Goal: Information Seeking & Learning: Check status

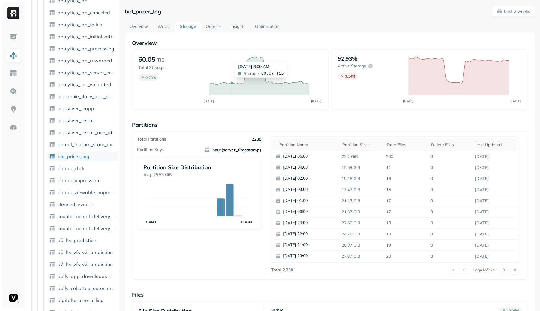
scroll to position [315, 0]
click at [507, 269] on button at bounding box center [504, 270] width 8 height 8
click at [460, 270] on button at bounding box center [464, 270] width 8 height 8
click at [504, 272] on button at bounding box center [504, 270] width 8 height 8
click at [460, 269] on button at bounding box center [464, 270] width 8 height 8
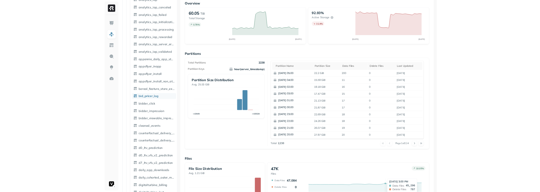
scroll to position [31, 0]
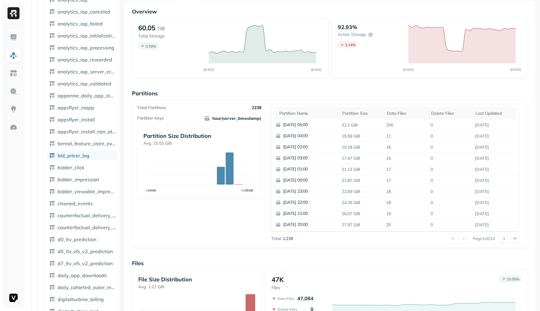
click at [460, 237] on div at bounding box center [458, 239] width 19 height 8
click at [502, 239] on button at bounding box center [504, 239] width 8 height 8
click at [505, 239] on button at bounding box center [504, 239] width 8 height 8
click at [504, 241] on button at bounding box center [504, 239] width 8 height 8
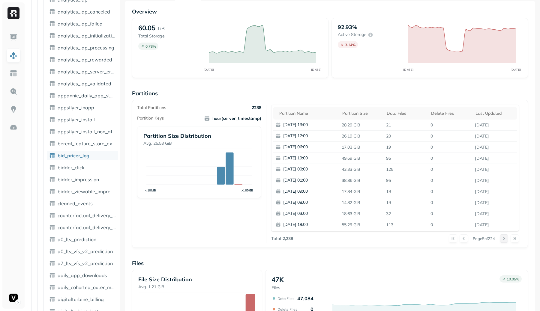
click at [504, 241] on button at bounding box center [504, 239] width 8 height 8
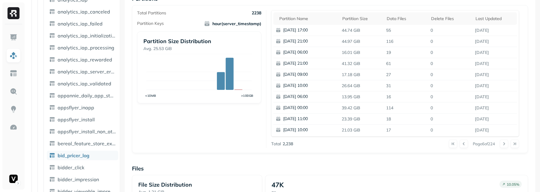
scroll to position [127, 0]
click at [502, 144] on button at bounding box center [504, 143] width 8 height 8
click at [504, 143] on button at bounding box center [504, 143] width 8 height 8
click at [504, 143] on div at bounding box center [509, 143] width 19 height 8
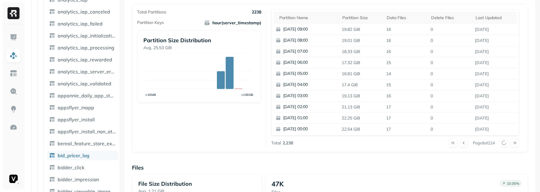
click at [504, 143] on div at bounding box center [509, 143] width 19 height 8
click at [504, 143] on button at bounding box center [504, 143] width 8 height 8
click at [504, 143] on div at bounding box center [509, 143] width 19 height 8
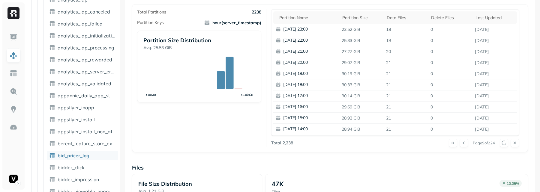
click at [504, 143] on div at bounding box center [509, 143] width 19 height 8
click at [504, 143] on button at bounding box center [504, 143] width 8 height 8
click at [504, 143] on div at bounding box center [509, 143] width 19 height 8
click at [457, 140] on button at bounding box center [461, 143] width 8 height 8
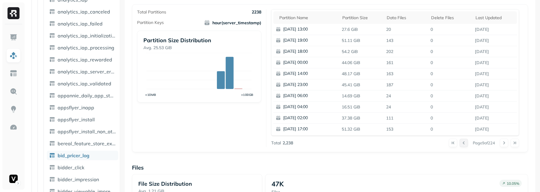
click at [460, 141] on button at bounding box center [464, 143] width 8 height 8
click at [460, 140] on button at bounding box center [464, 143] width 8 height 8
click at [505, 142] on button at bounding box center [504, 143] width 8 height 8
click at [504, 142] on button at bounding box center [504, 143] width 8 height 8
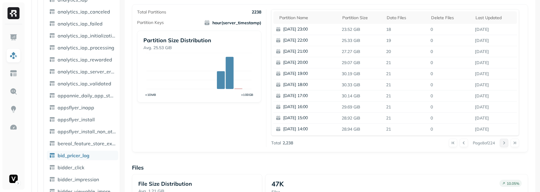
click at [504, 142] on button at bounding box center [504, 143] width 8 height 8
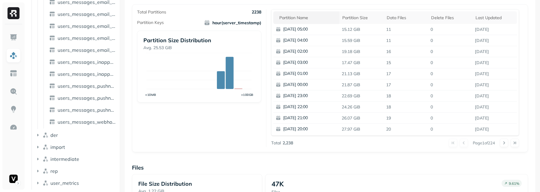
click at [297, 19] on div "Partition name" at bounding box center [307, 18] width 57 height 6
click at [507, 145] on button at bounding box center [504, 143] width 8 height 8
click at [507, 145] on div at bounding box center [509, 143] width 19 height 8
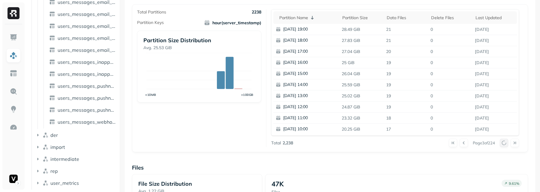
click at [507, 145] on div at bounding box center [509, 143] width 19 height 8
click at [507, 145] on button at bounding box center [504, 143] width 8 height 8
click at [507, 145] on div at bounding box center [509, 143] width 19 height 8
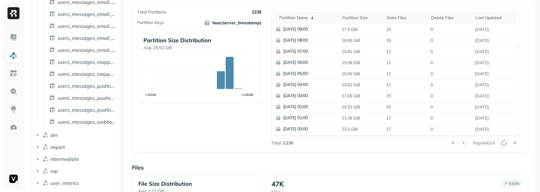
click at [507, 145] on div at bounding box center [509, 143] width 19 height 8
click at [507, 145] on button at bounding box center [504, 143] width 8 height 8
click at [507, 145] on div at bounding box center [509, 143] width 19 height 8
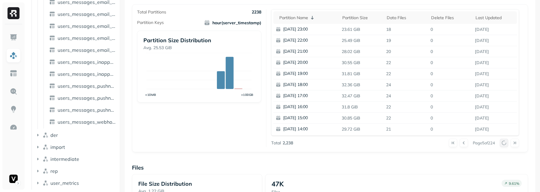
click at [507, 145] on div at bounding box center [509, 143] width 19 height 8
click at [507, 145] on button at bounding box center [504, 143] width 8 height 8
click at [507, 145] on div at bounding box center [509, 143] width 19 height 8
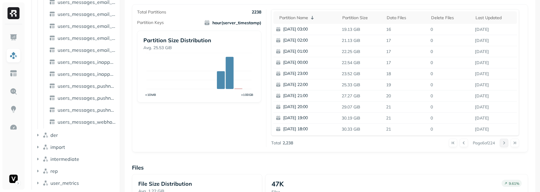
click at [507, 145] on button at bounding box center [504, 143] width 8 height 8
click at [507, 145] on div at bounding box center [509, 143] width 19 height 8
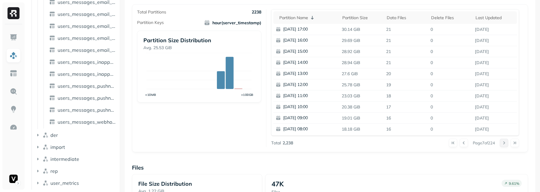
click at [507, 145] on button at bounding box center [504, 143] width 8 height 8
click at [507, 145] on div at bounding box center [509, 143] width 19 height 8
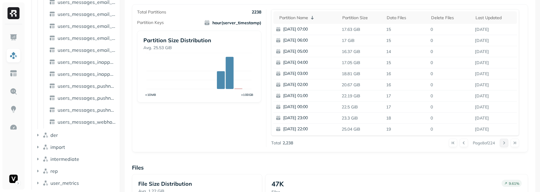
click at [507, 145] on button at bounding box center [504, 143] width 8 height 8
click at [507, 145] on div at bounding box center [509, 143] width 19 height 8
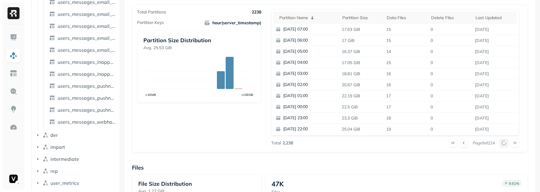
click at [507, 145] on button at bounding box center [504, 143] width 8 height 8
click at [507, 145] on div at bounding box center [509, 143] width 19 height 8
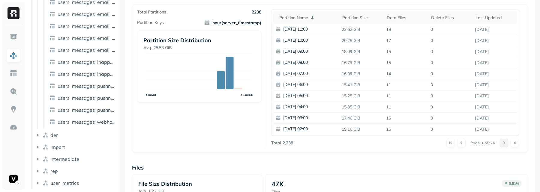
click at [507, 145] on button at bounding box center [504, 143] width 8 height 8
click at [507, 145] on div at bounding box center [509, 143] width 19 height 8
click at [507, 145] on button at bounding box center [504, 143] width 8 height 8
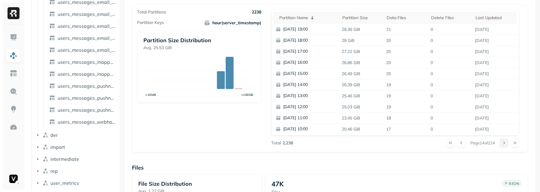
click at [507, 145] on button at bounding box center [504, 143] width 8 height 8
click at [507, 145] on div at bounding box center [509, 143] width 19 height 8
click at [507, 145] on button at bounding box center [504, 143] width 8 height 8
click at [507, 145] on div at bounding box center [509, 143] width 19 height 8
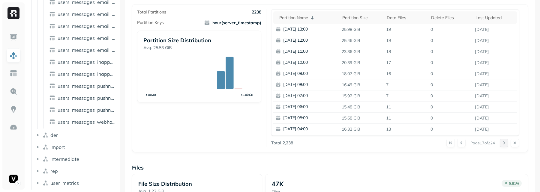
click at [507, 145] on button at bounding box center [504, 143] width 8 height 8
click at [507, 145] on div at bounding box center [509, 143] width 19 height 8
click at [507, 145] on button at bounding box center [504, 143] width 8 height 8
click at [507, 145] on div at bounding box center [509, 143] width 19 height 8
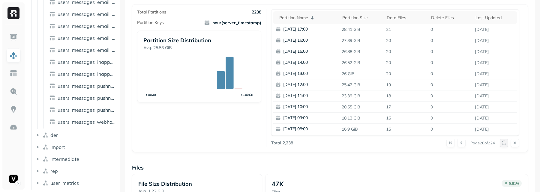
click at [507, 145] on div at bounding box center [509, 143] width 19 height 8
click at [507, 145] on button at bounding box center [504, 143] width 8 height 8
click at [507, 145] on div at bounding box center [509, 143] width 19 height 8
click at [507, 145] on button at bounding box center [504, 143] width 8 height 8
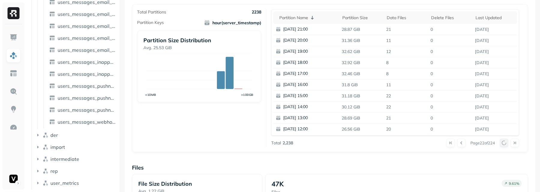
click at [507, 145] on div at bounding box center [509, 143] width 19 height 8
click at [507, 145] on button at bounding box center [504, 143] width 8 height 8
click at [507, 145] on div at bounding box center [509, 143] width 19 height 8
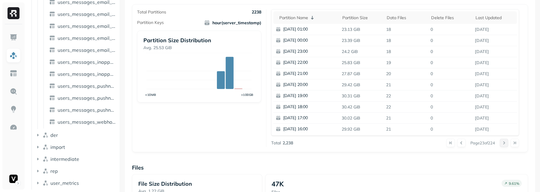
click at [507, 145] on button at bounding box center [504, 143] width 8 height 8
click at [507, 145] on div at bounding box center [509, 143] width 19 height 8
click at [507, 145] on button at bounding box center [504, 143] width 8 height 8
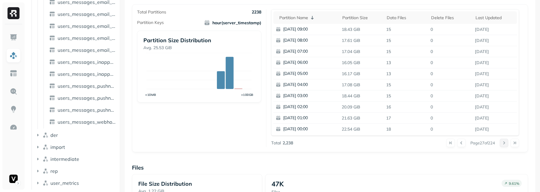
click at [507, 145] on button at bounding box center [504, 143] width 8 height 8
click at [507, 145] on div at bounding box center [509, 143] width 19 height 8
click at [507, 145] on button at bounding box center [504, 143] width 8 height 8
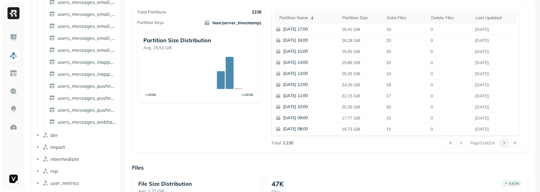
click at [507, 145] on button at bounding box center [504, 143] width 8 height 8
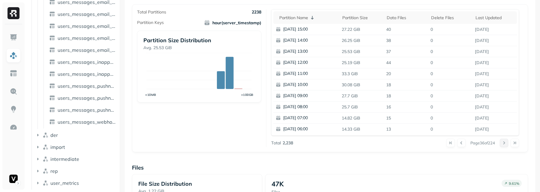
click at [507, 145] on button at bounding box center [504, 143] width 8 height 8
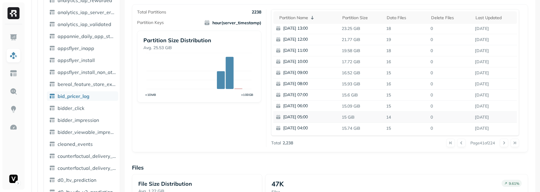
scroll to position [0, 0]
drag, startPoint x: 504, startPoint y: 143, endPoint x: 473, endPoint y: 154, distance: 32.4
click at [473, 154] on div "Overview 60.05 TiB Total Storage 0.78 % AUG 12 AUG 26 92.93% Active storage 3.1…" at bounding box center [330, 118] width 396 height 412
click at [460, 145] on button at bounding box center [461, 143] width 8 height 8
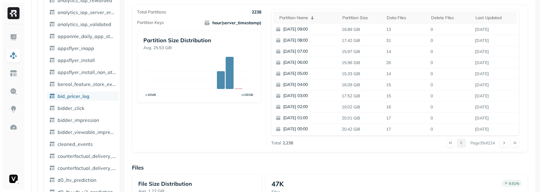
click at [460, 145] on button at bounding box center [461, 143] width 8 height 8
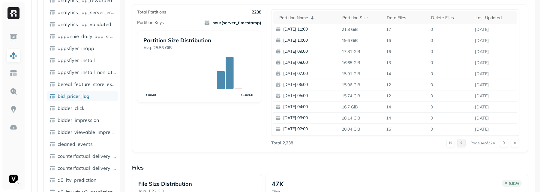
click at [460, 145] on button at bounding box center [461, 143] width 8 height 8
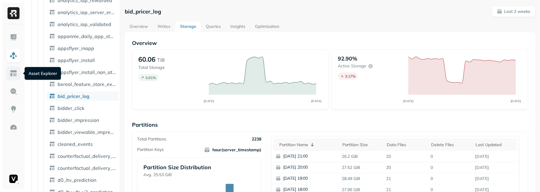
click at [16, 78] on link at bounding box center [13, 73] width 14 height 14
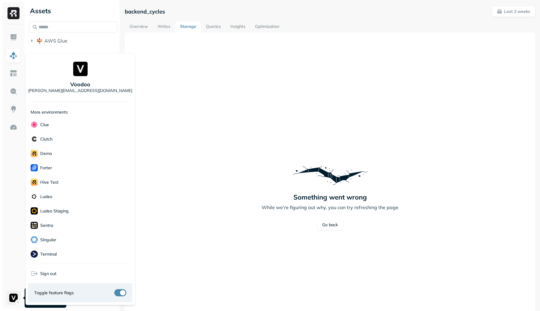
click at [16, 299] on html "Assets AWS Glue backend_cycles Last 2 weeks Overview Writes Storage Queries Ins…" at bounding box center [270, 155] width 540 height 311
click at [71, 128] on div "Clue" at bounding box center [80, 125] width 104 height 14
